Goal: Information Seeking & Learning: Check status

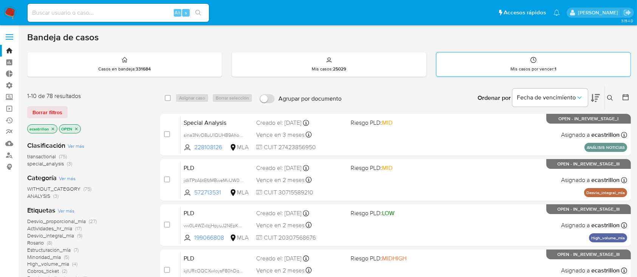
click at [464, 64] on div "Mis casos por vencer : 1" at bounding box center [533, 64] width 194 height 24
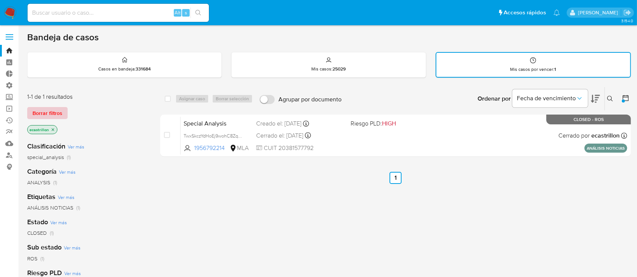
click at [51, 113] on span "Borrar filtros" at bounding box center [47, 113] width 30 height 11
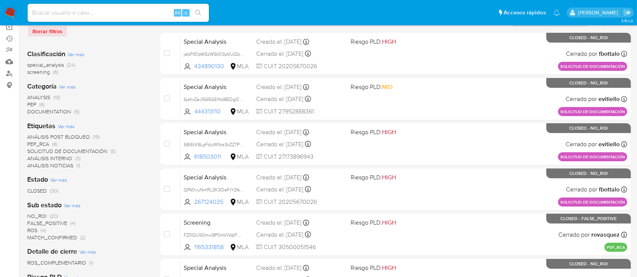
scroll to position [82, 0]
click at [109, 15] on input at bounding box center [118, 13] width 181 height 10
paste input "111603029"
type input "111603029"
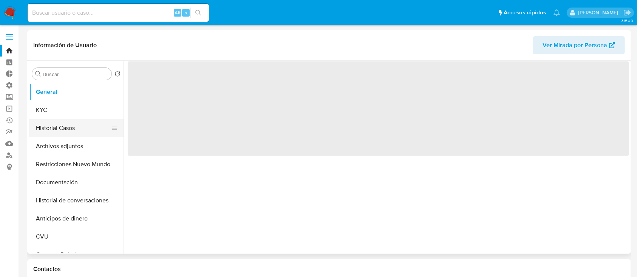
click at [65, 135] on button "Historial Casos" at bounding box center [73, 128] width 88 height 18
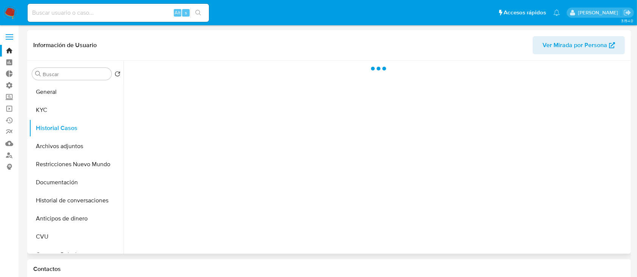
select select "10"
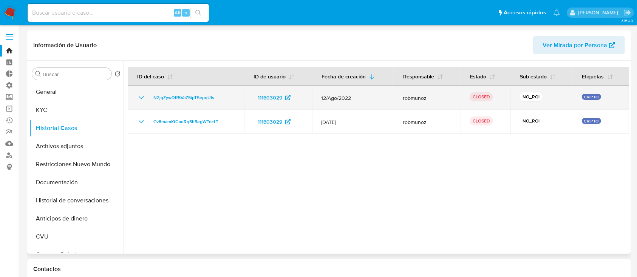
click at [141, 95] on icon "Mostrar/Ocultar" at bounding box center [141, 97] width 9 height 9
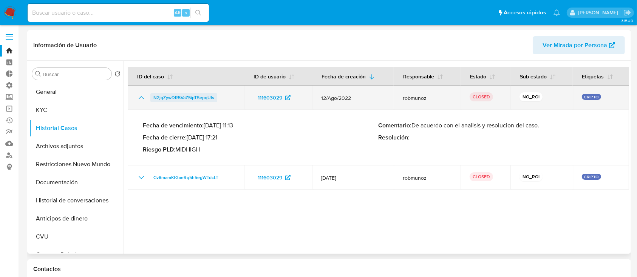
click at [183, 98] on span "N2jqZywDR5VaZ5ipTSepqUls" at bounding box center [183, 97] width 61 height 9
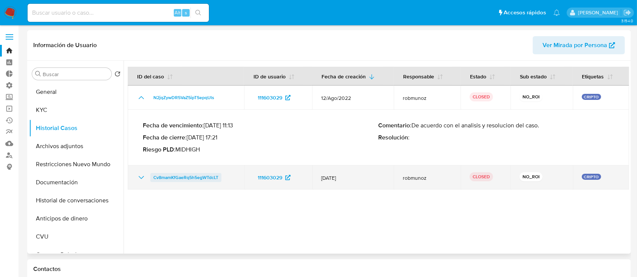
click at [191, 179] on span "Cv8mamKfGaeRq5h5egWTdcLT" at bounding box center [185, 177] width 65 height 9
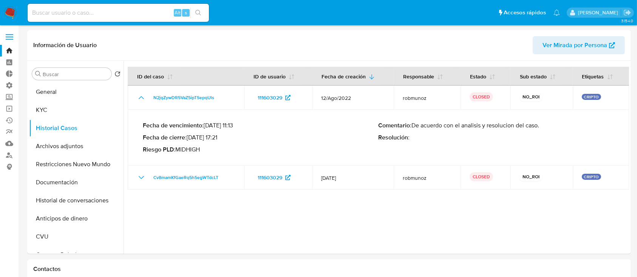
click at [95, 15] on input at bounding box center [118, 13] width 181 height 10
paste input "188718726"
type input "188718726"
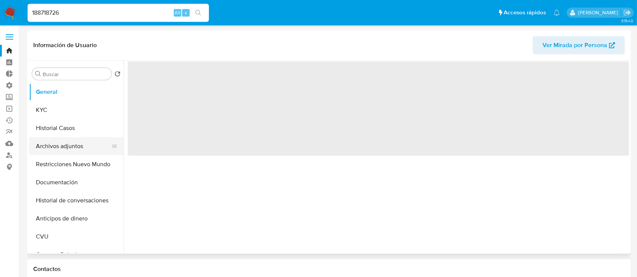
click at [78, 151] on button "Archivos adjuntos" at bounding box center [73, 146] width 88 height 18
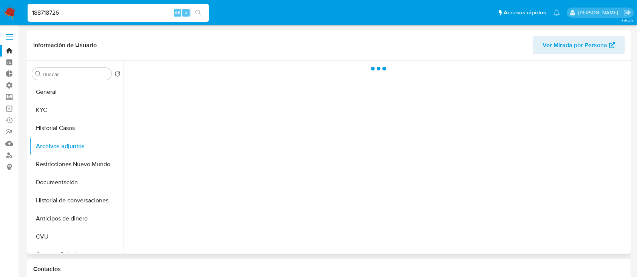
select select "10"
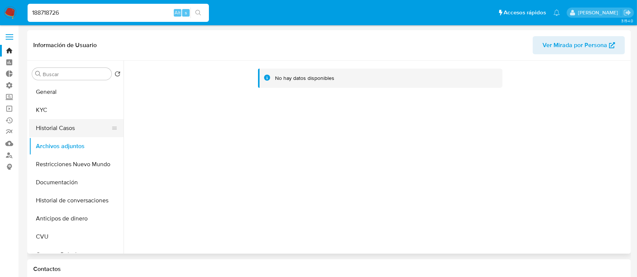
click at [63, 125] on button "Historial Casos" at bounding box center [73, 128] width 88 height 18
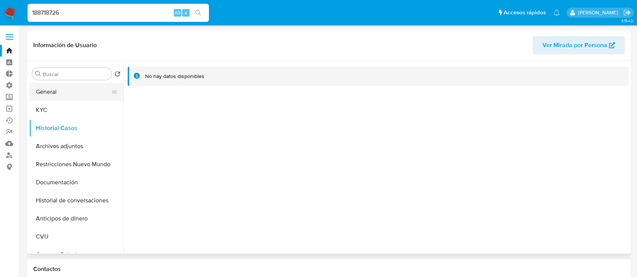
click at [53, 89] on button "General" at bounding box center [73, 92] width 88 height 18
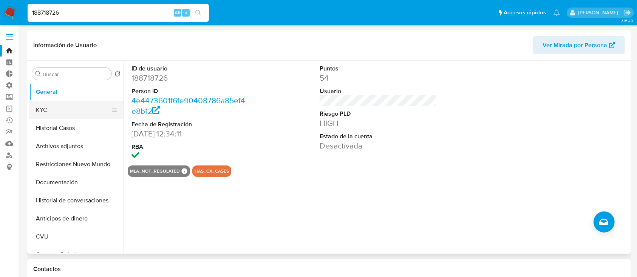
click at [60, 102] on button "KYC" at bounding box center [73, 110] width 88 height 18
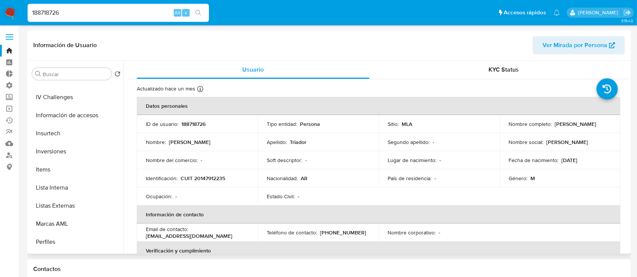
scroll to position [329, 0]
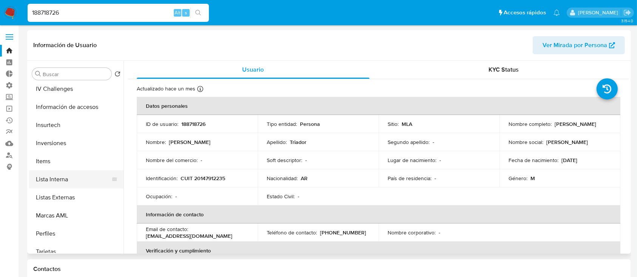
click at [71, 183] on button "Lista Interna" at bounding box center [73, 180] width 88 height 18
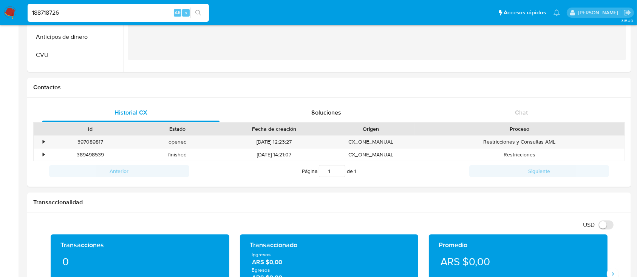
scroll to position [206, 0]
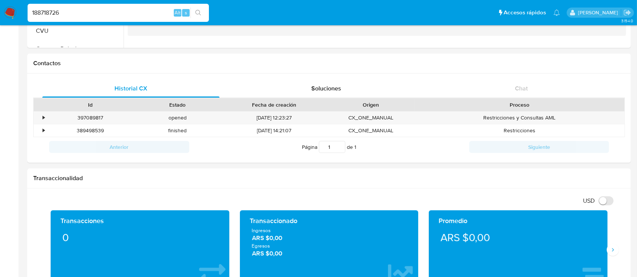
click at [110, 13] on input "188718726" at bounding box center [118, 13] width 181 height 10
paste input "63081129"
type input "163081129"
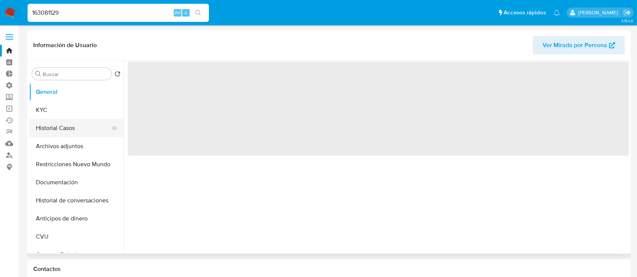
click at [59, 131] on button "Historial Casos" at bounding box center [73, 128] width 88 height 18
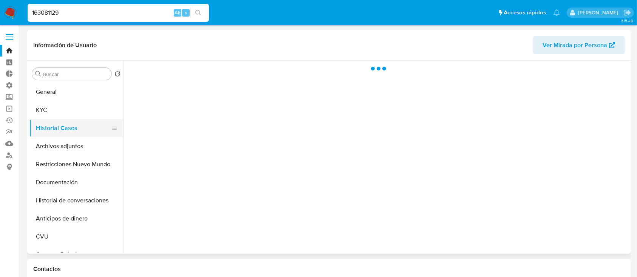
select select "10"
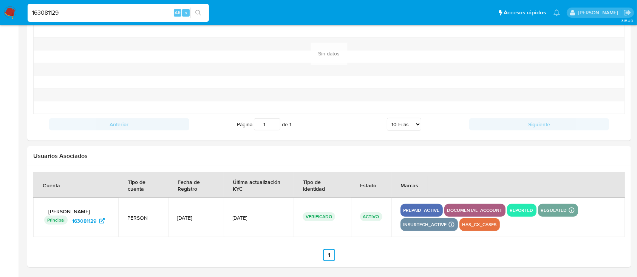
scroll to position [801, 0]
click at [103, 221] on icon at bounding box center [101, 221] width 5 height 5
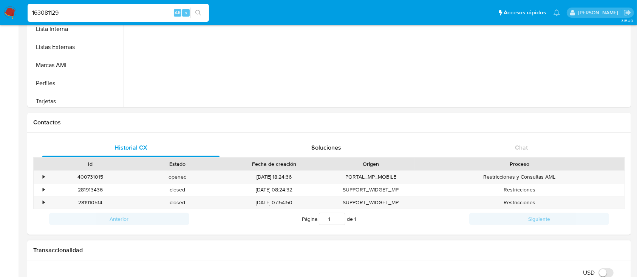
scroll to position [0, 0]
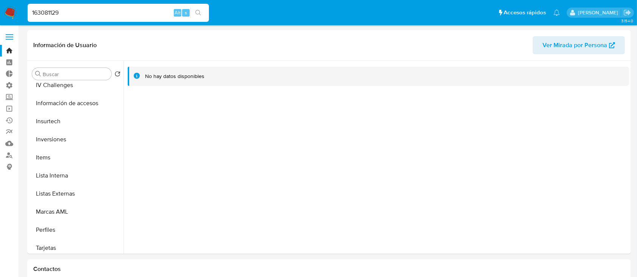
click at [88, 11] on input "163081129" at bounding box center [118, 13] width 181 height 10
paste input "88718726"
type input "188718726"
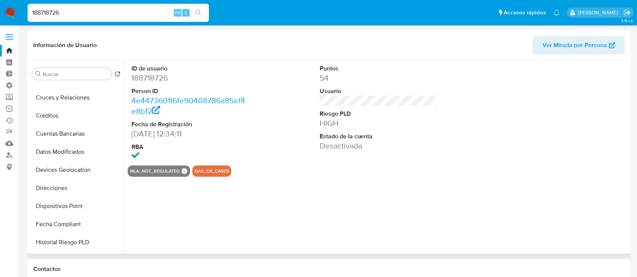
select select "10"
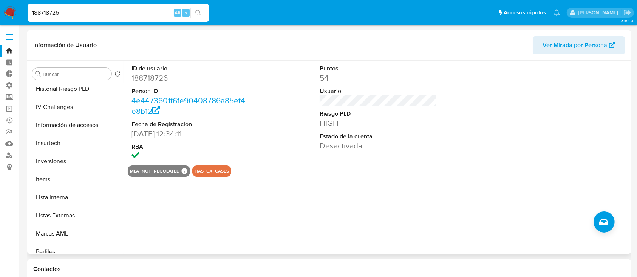
scroll to position [314, 0]
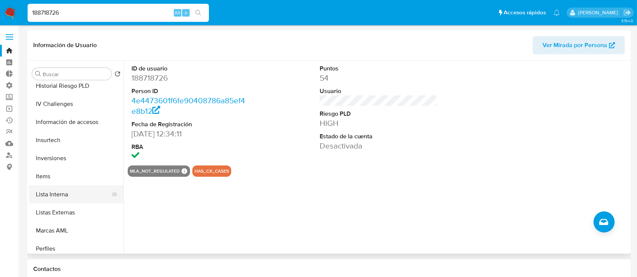
click at [60, 190] on button "Lista Interna" at bounding box center [73, 195] width 88 height 18
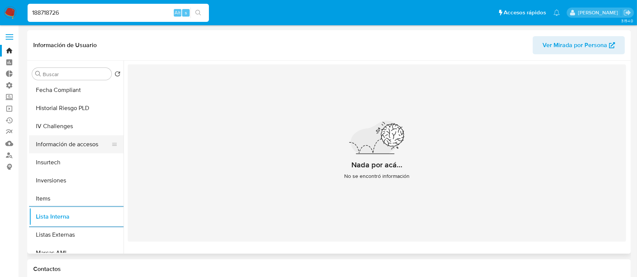
scroll to position [0, 0]
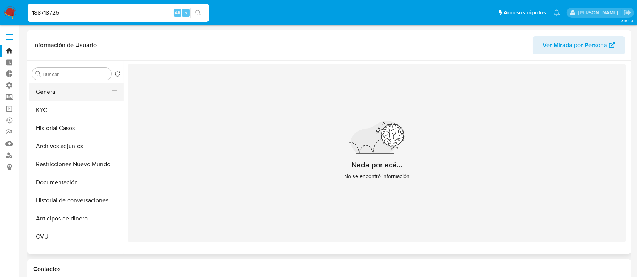
click at [61, 98] on button "General" at bounding box center [73, 92] width 88 height 18
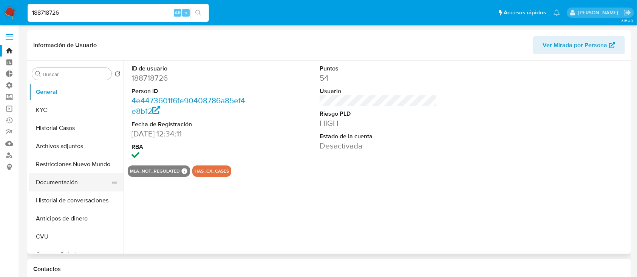
click at [82, 174] on button "Documentación" at bounding box center [73, 183] width 88 height 18
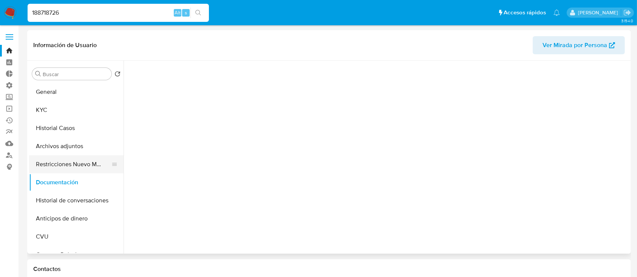
click at [81, 170] on button "Restricciones Nuevo Mundo" at bounding box center [73, 165] width 88 height 18
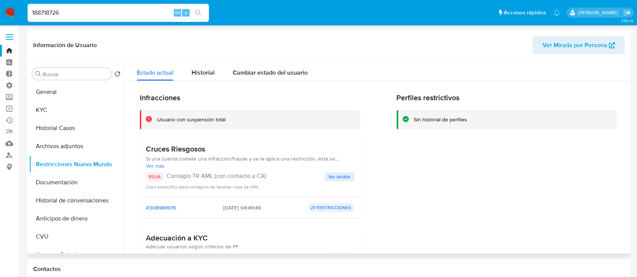
click at [334, 179] on span "Ver detalle" at bounding box center [339, 177] width 22 height 8
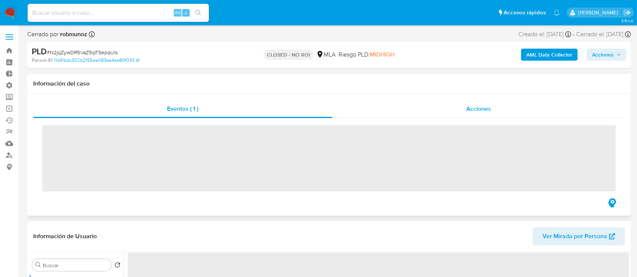
click at [459, 108] on div "Acciones" at bounding box center [478, 109] width 293 height 18
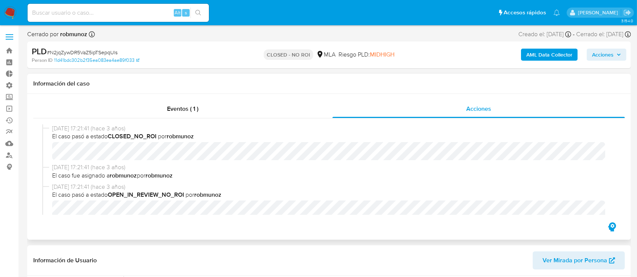
select select "10"
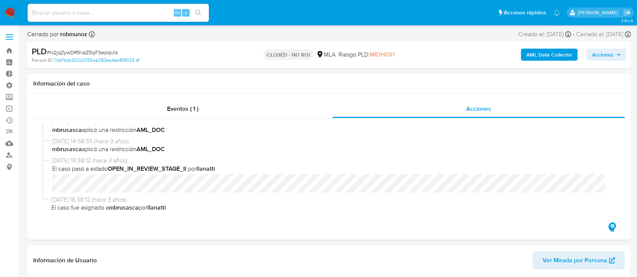
scroll to position [3, 0]
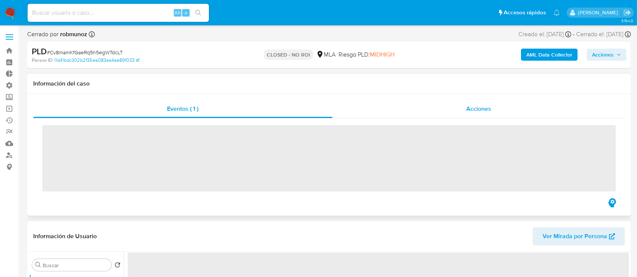
click at [469, 108] on span "Acciones" at bounding box center [478, 109] width 25 height 9
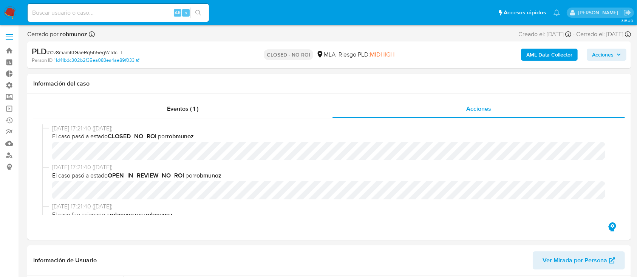
select select "10"
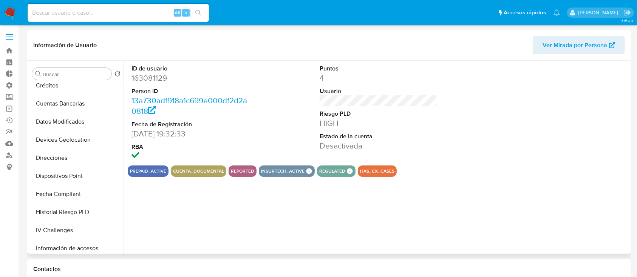
select select "10"
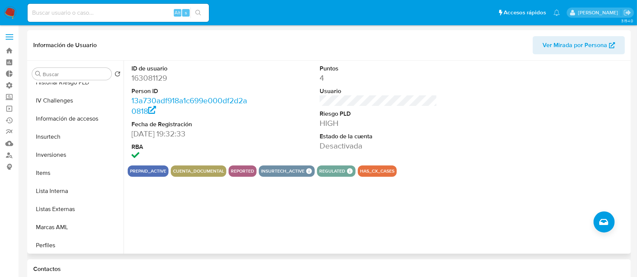
click at [58, 188] on button "Lista Interna" at bounding box center [76, 191] width 94 height 18
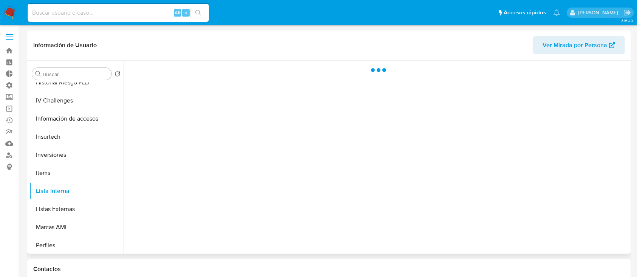
click at [58, 188] on button "Lista Interna" at bounding box center [76, 191] width 94 height 18
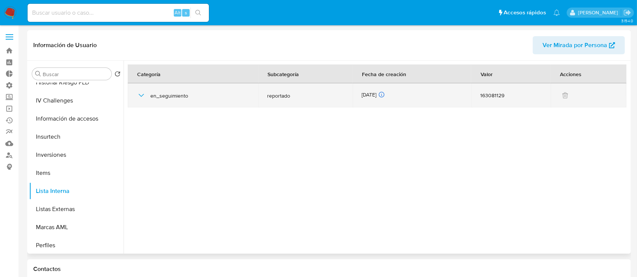
click at [160, 95] on span "en_seguimiento" at bounding box center [199, 95] width 99 height 7
click at [140, 96] on icon "button" at bounding box center [141, 95] width 9 height 9
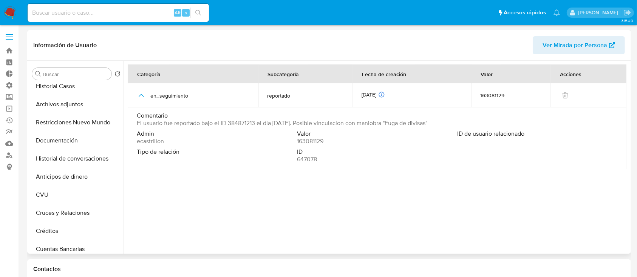
scroll to position [0, 0]
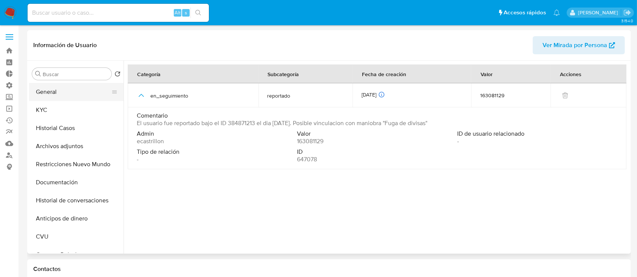
click at [63, 92] on button "General" at bounding box center [73, 92] width 88 height 18
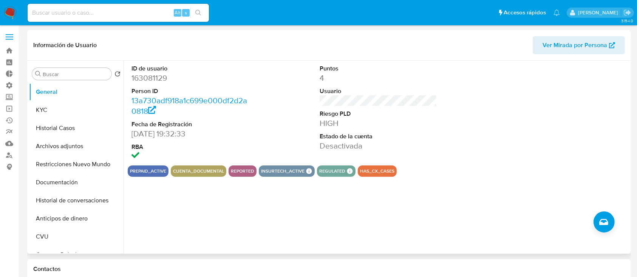
click at [149, 77] on dd "163081129" at bounding box center [190, 78] width 118 height 11
copy dd "163081129"
